Goal: Information Seeking & Learning: Learn about a topic

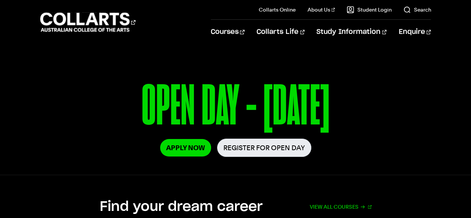
scroll to position [74, 0]
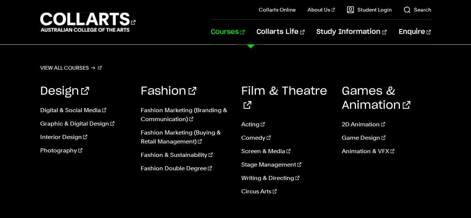
click at [244, 31] on link "Courses" at bounding box center [228, 32] width 34 height 25
click at [70, 134] on link "Interior Design" at bounding box center [84, 136] width 89 height 9
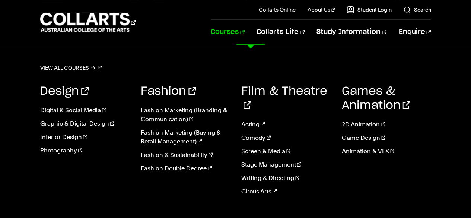
scroll to position [149, 0]
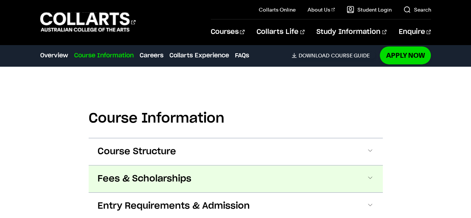
click at [228, 171] on button "Fees & Scholarships" at bounding box center [236, 178] width 294 height 27
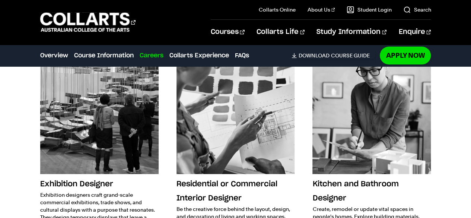
scroll to position [1451, 0]
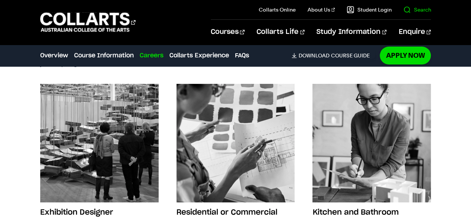
click at [407, 8] on link "Search" at bounding box center [417, 9] width 28 height 7
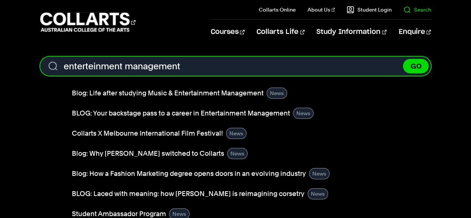
type input "enterteinment management"
click at [402, 59] on button "GO" at bounding box center [415, 66] width 26 height 15
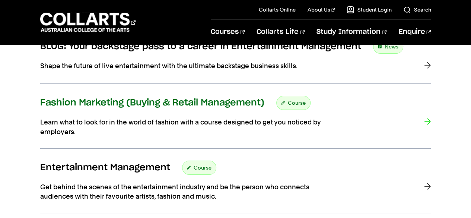
scroll to position [372, 0]
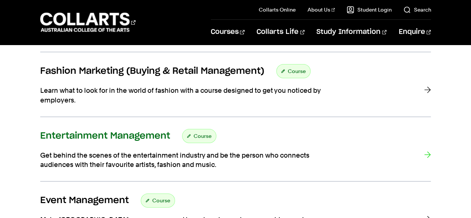
click at [105, 131] on h3 "Entertainment Management" at bounding box center [105, 135] width 130 height 11
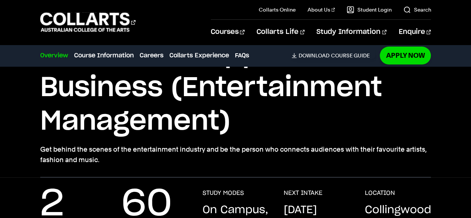
scroll to position [37, 0]
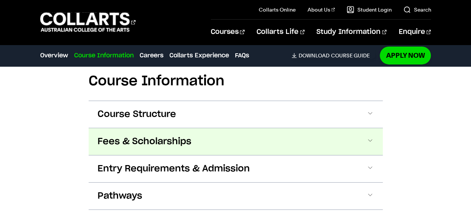
click at [137, 135] on span "Fees & Scholarships" at bounding box center [144, 141] width 94 height 12
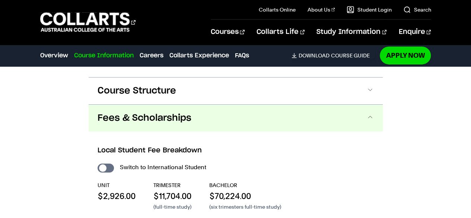
scroll to position [1230, 0]
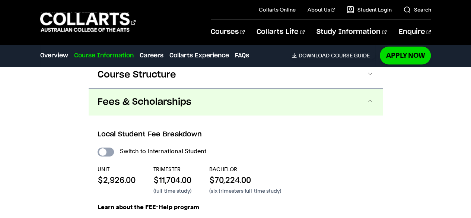
click at [104, 147] on input "International Student" at bounding box center [105, 151] width 16 height 9
checkbox input "true"
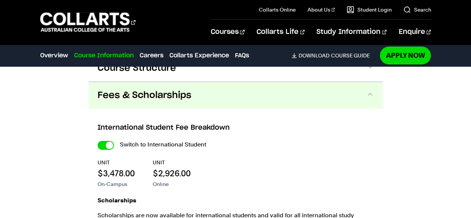
scroll to position [1267, 0]
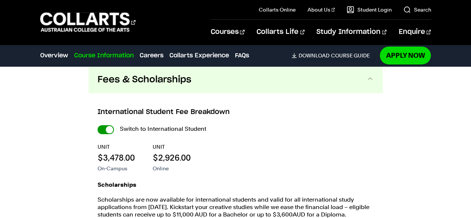
click at [0, 0] on input "International Student" at bounding box center [0, 0] width 0 height 0
checkbox input "false"
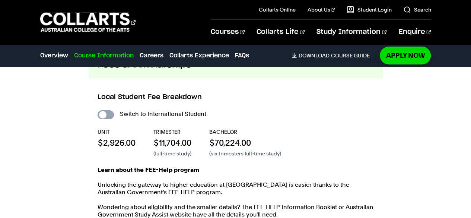
click at [104, 110] on input "International Student" at bounding box center [105, 114] width 16 height 9
checkbox input "true"
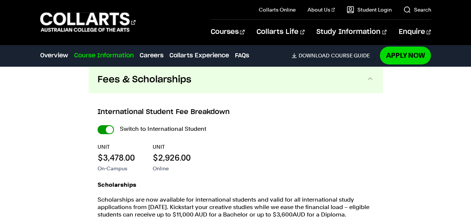
click at [0, 0] on input "International Student" at bounding box center [0, 0] width 0 height 0
checkbox input "false"
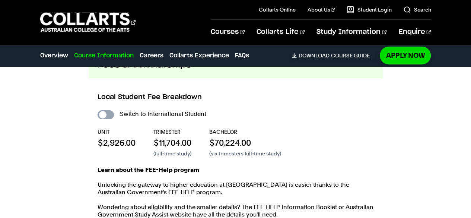
click at [102, 110] on input "International Student" at bounding box center [105, 114] width 16 height 9
checkbox input "true"
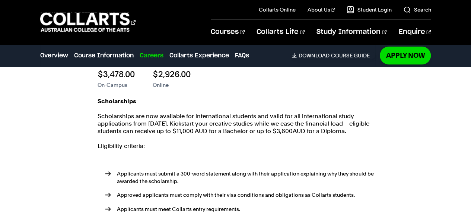
scroll to position [1304, 0]
